Goal: Task Accomplishment & Management: Use online tool/utility

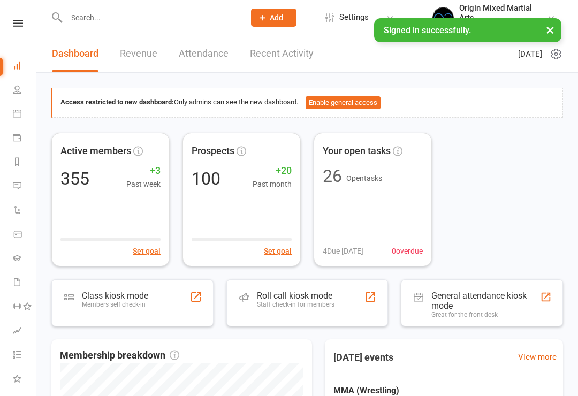
scroll to position [108, 0]
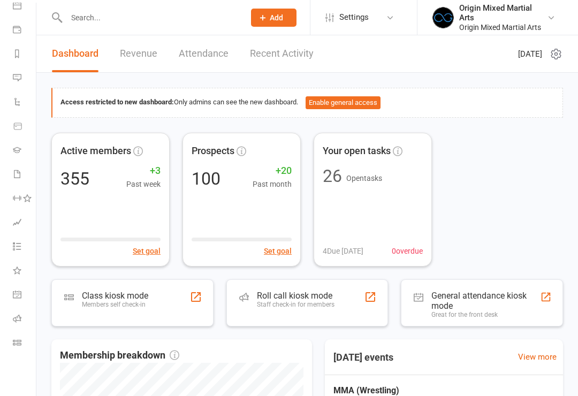
click at [17, 345] on icon at bounding box center [17, 342] width 9 height 9
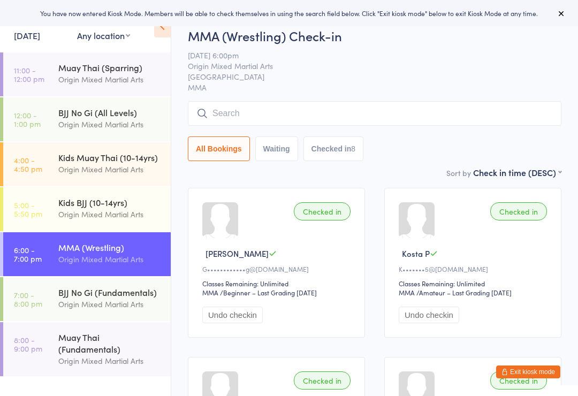
click at [126, 298] on div "BJJ No Gi (Fundamentals)" at bounding box center [109, 292] width 103 height 12
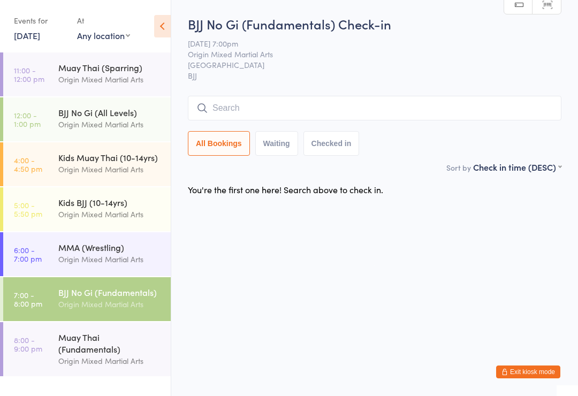
click at [118, 303] on div "Origin Mixed Martial Arts" at bounding box center [109, 304] width 103 height 12
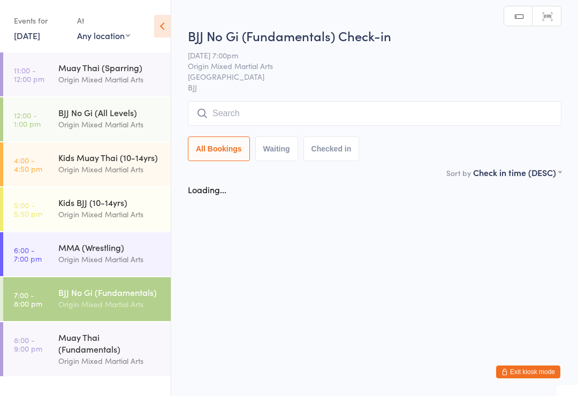
click at [363, 115] on input "search" at bounding box center [374, 113] width 373 height 25
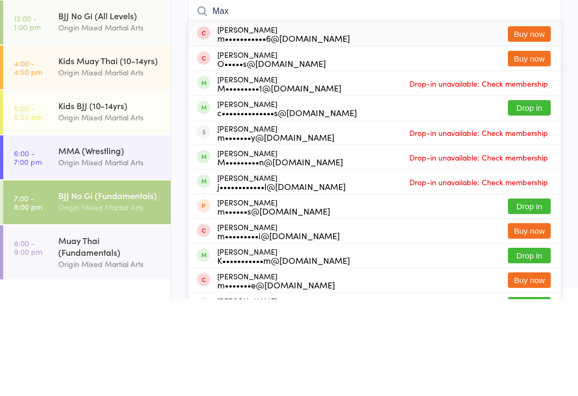
type input "Max"
click at [525, 197] on button "Drop in" at bounding box center [529, 205] width 43 height 16
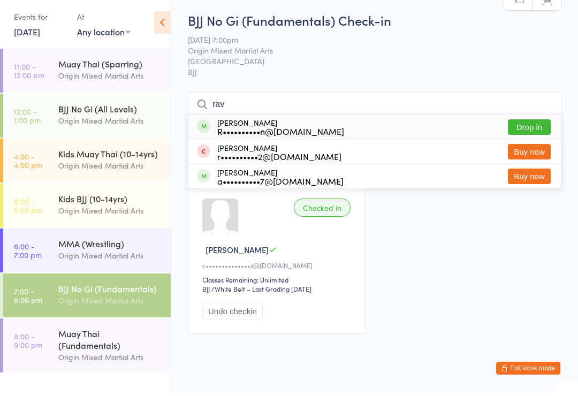
type input "rav"
click at [542, 135] on button "Drop in" at bounding box center [529, 131] width 43 height 16
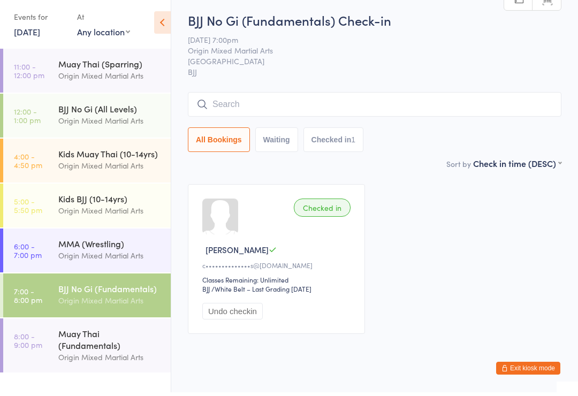
scroll to position [4, 0]
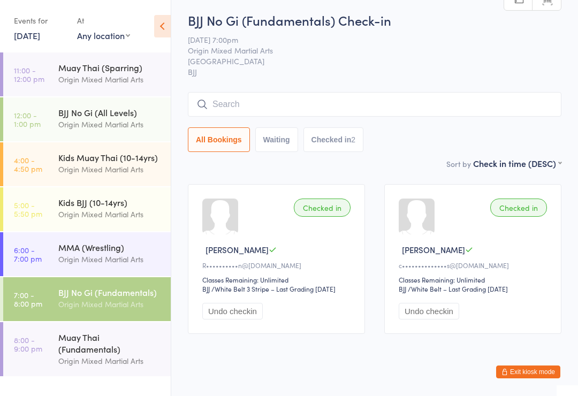
click at [246, 110] on input "search" at bounding box center [374, 104] width 373 height 25
click at [278, 108] on input "search" at bounding box center [374, 104] width 373 height 25
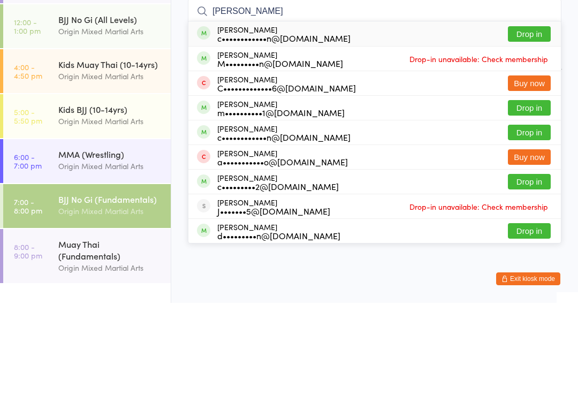
type input "Carlo"
click at [524, 119] on button "Drop in" at bounding box center [529, 127] width 43 height 16
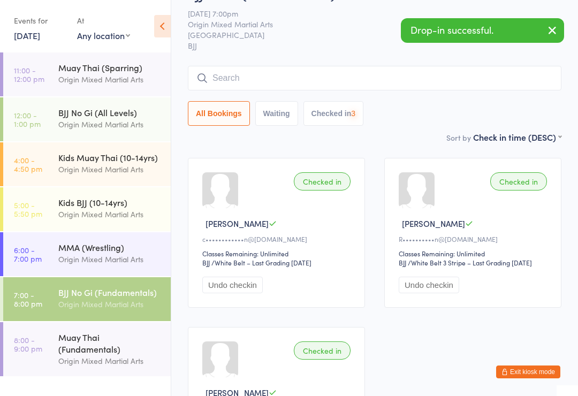
click at [88, 347] on div "Muay Thai (Fundamentals)" at bounding box center [109, 343] width 103 height 24
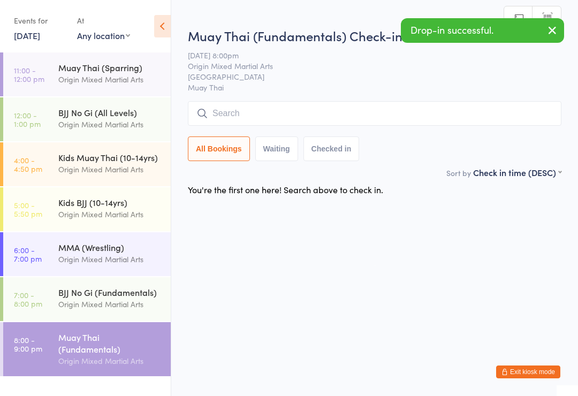
click at [264, 116] on input "search" at bounding box center [374, 113] width 373 height 25
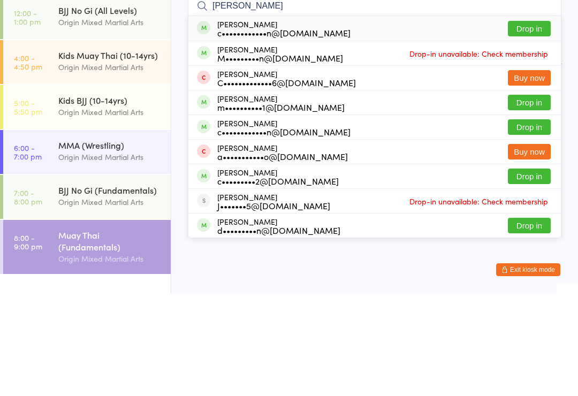
type input "Carlo"
click at [522, 123] on button "Drop in" at bounding box center [529, 131] width 43 height 16
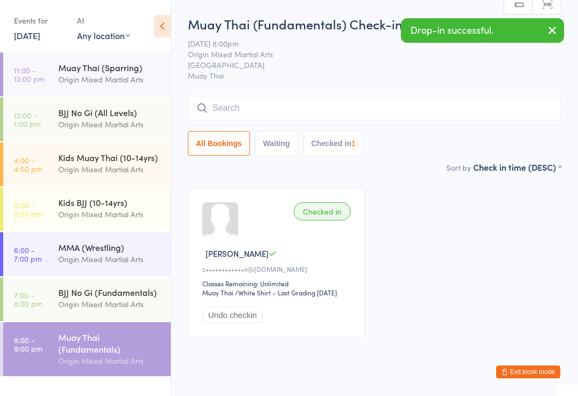
click at [117, 295] on div "BJJ No Gi (Fundamentals)" at bounding box center [109, 292] width 103 height 12
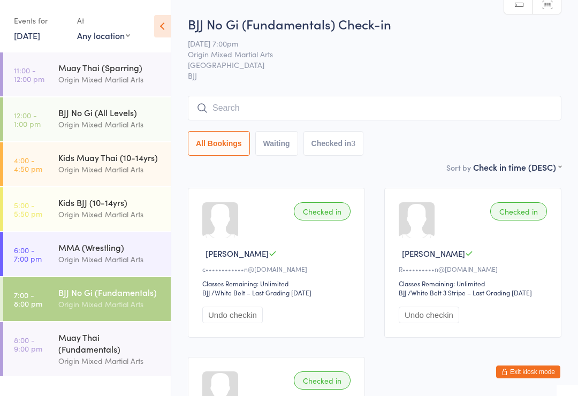
click at [294, 117] on input "search" at bounding box center [374, 108] width 373 height 25
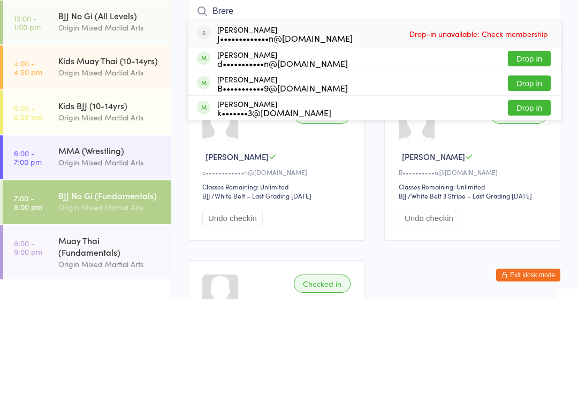
type input "Brere"
click at [531, 148] on button "Drop in" at bounding box center [529, 156] width 43 height 16
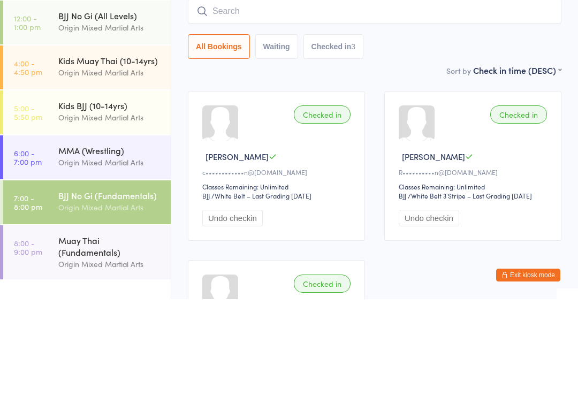
scroll to position [97, 0]
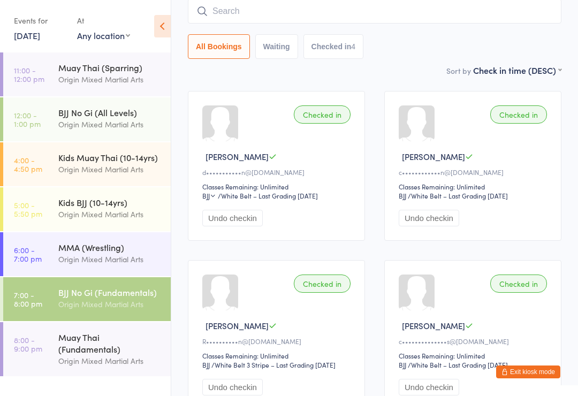
click at [266, 1] on input "search" at bounding box center [374, 11] width 373 height 25
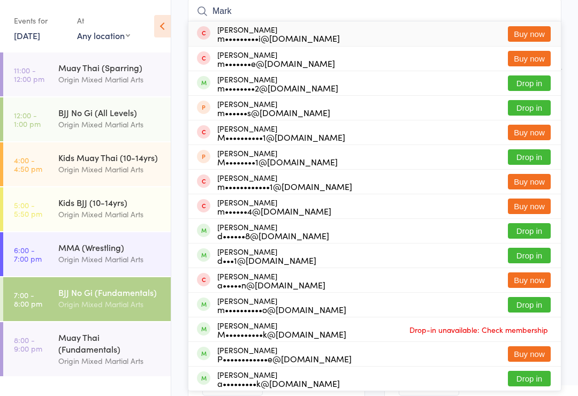
type input "Mark"
click at [528, 86] on button "Drop in" at bounding box center [529, 83] width 43 height 16
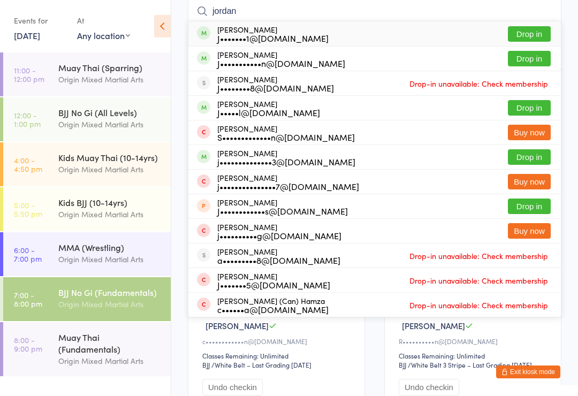
type input "jordan"
click at [534, 61] on button "Drop in" at bounding box center [529, 59] width 43 height 16
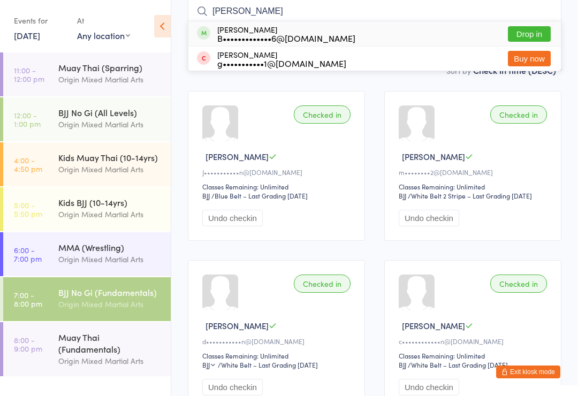
type input "bruce"
click at [532, 33] on button "Drop in" at bounding box center [529, 34] width 43 height 16
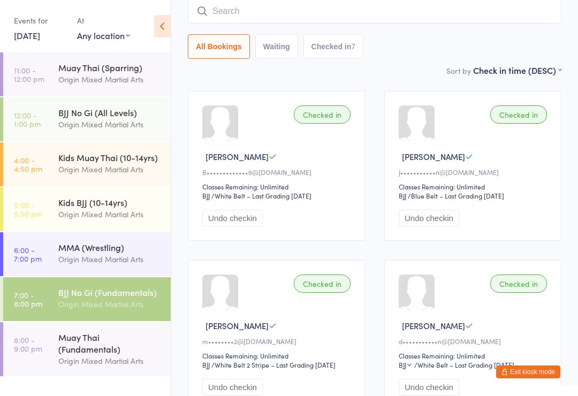
click at [295, 11] on input "search" at bounding box center [374, 11] width 373 height 25
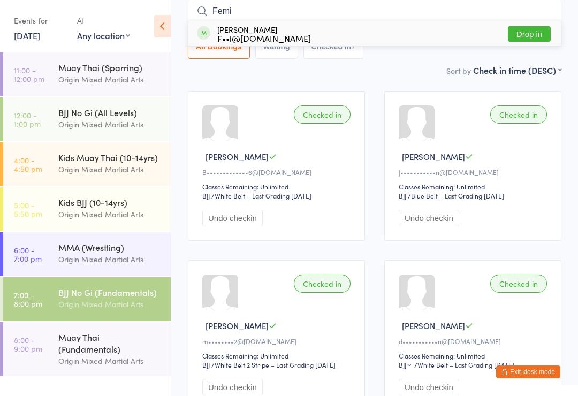
type input "Femi"
click at [535, 36] on button "Drop in" at bounding box center [529, 34] width 43 height 16
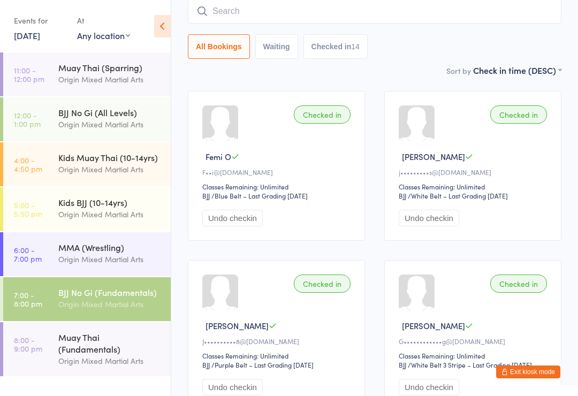
click at [452, 16] on input "search" at bounding box center [374, 11] width 373 height 25
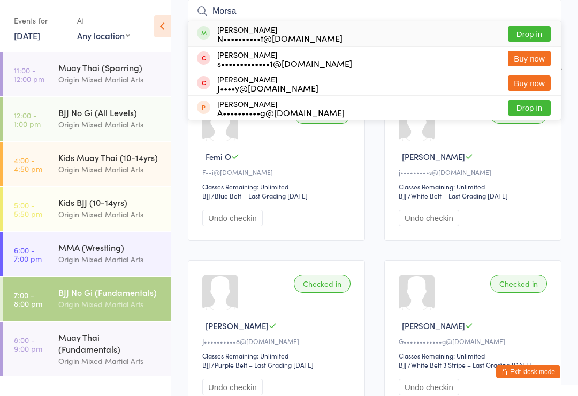
type input "Morsa"
click at [534, 33] on button "Drop in" at bounding box center [529, 34] width 43 height 16
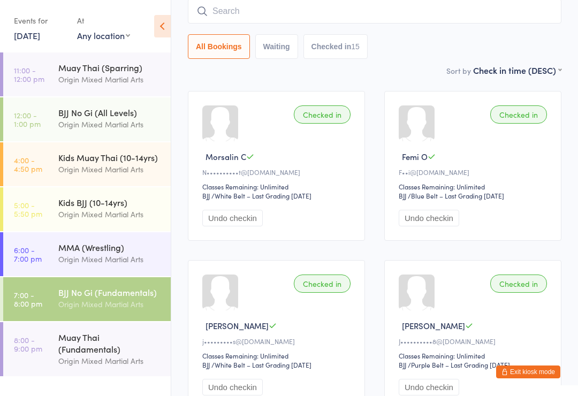
click at [282, 3] on input "search" at bounding box center [374, 11] width 373 height 25
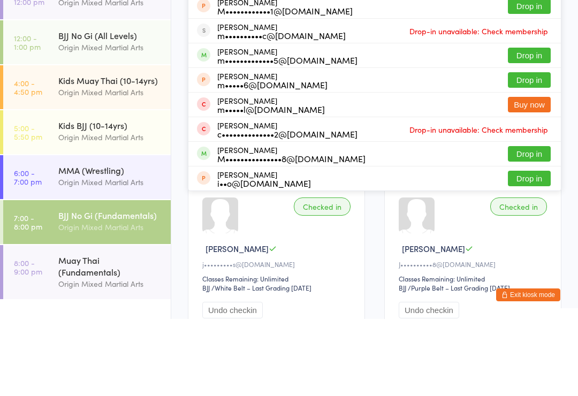
type input "Michael"
click at [545, 223] on button "Drop in" at bounding box center [529, 231] width 43 height 16
